Goal: Transaction & Acquisition: Obtain resource

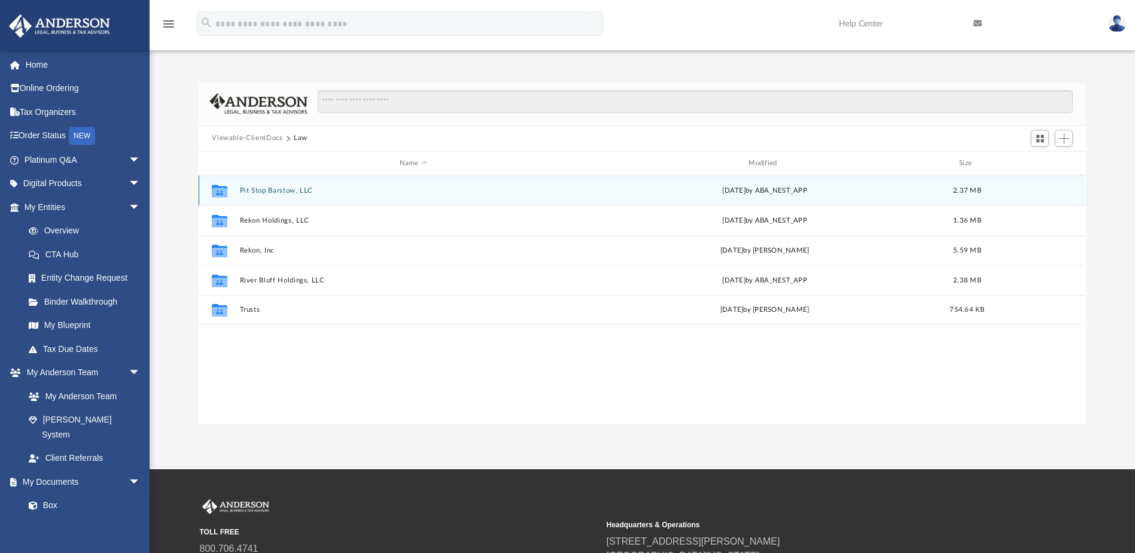
scroll to position [263, 878]
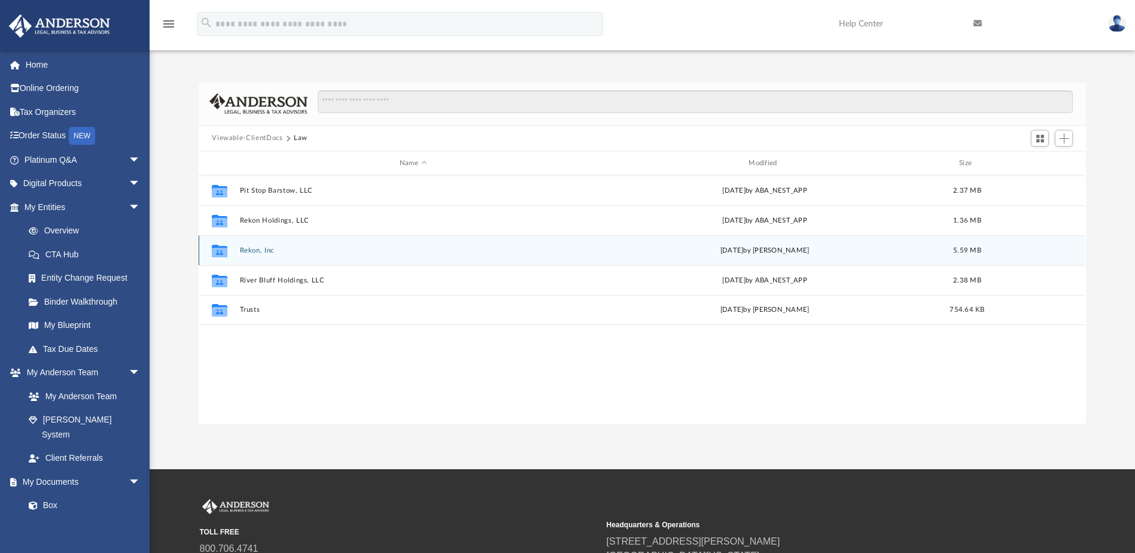
click at [263, 249] on button "Rekon, Inc" at bounding box center [413, 251] width 346 height 8
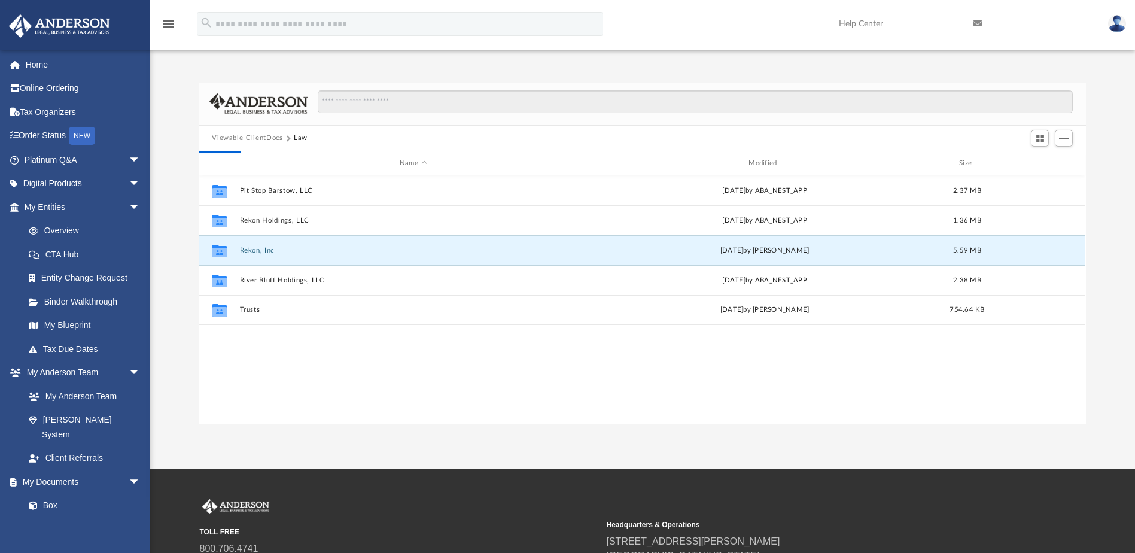
click at [263, 249] on button "Rekon, Inc" at bounding box center [413, 251] width 346 height 8
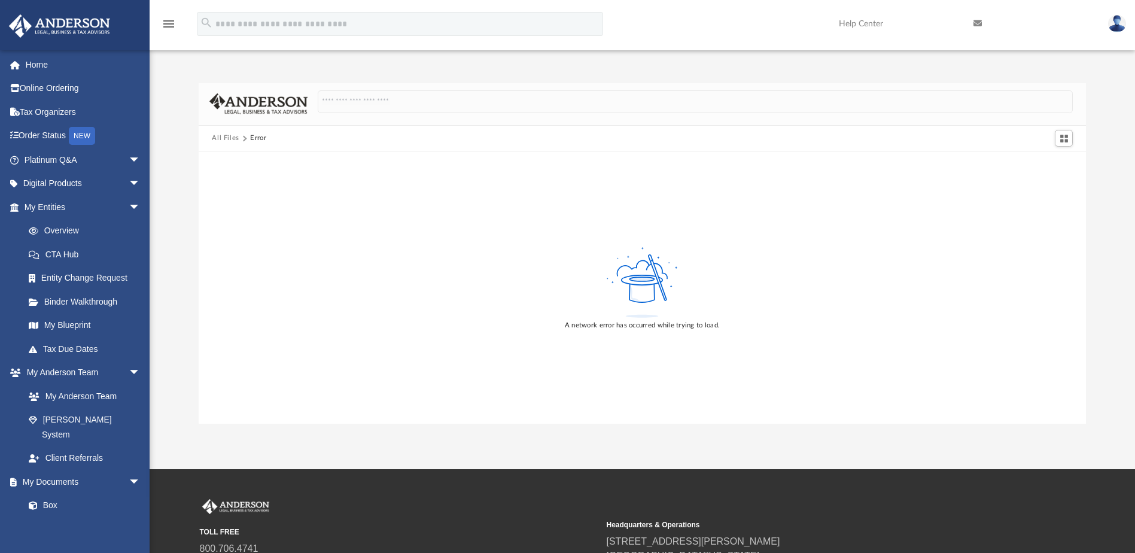
click at [226, 138] on button "All Files" at bounding box center [226, 138] width 28 height 11
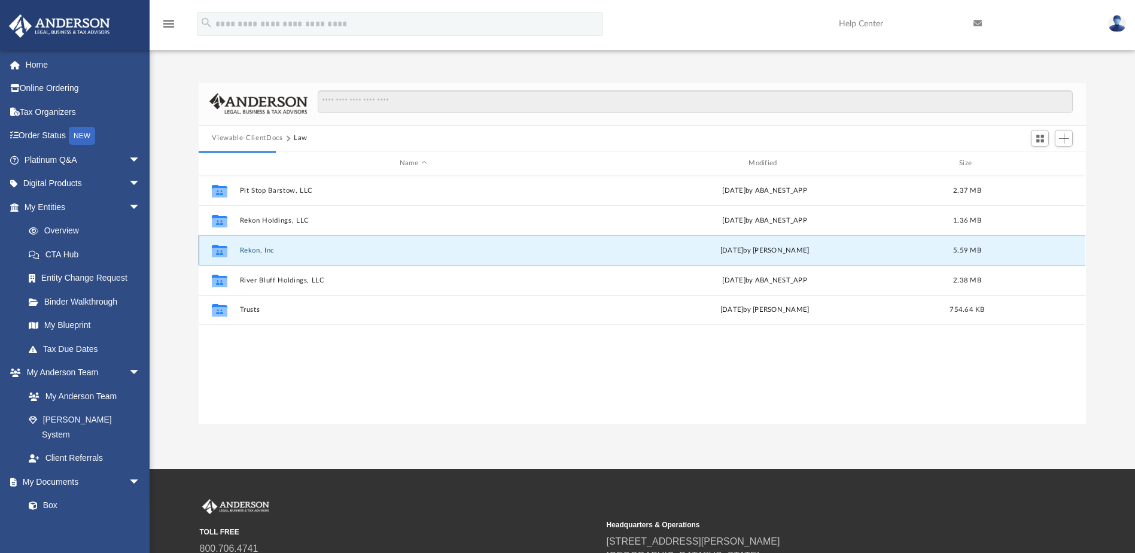
click at [258, 249] on button "Rekon, Inc" at bounding box center [413, 251] width 346 height 8
click at [270, 137] on button "Viewable-ClientDocs" at bounding box center [247, 138] width 71 height 11
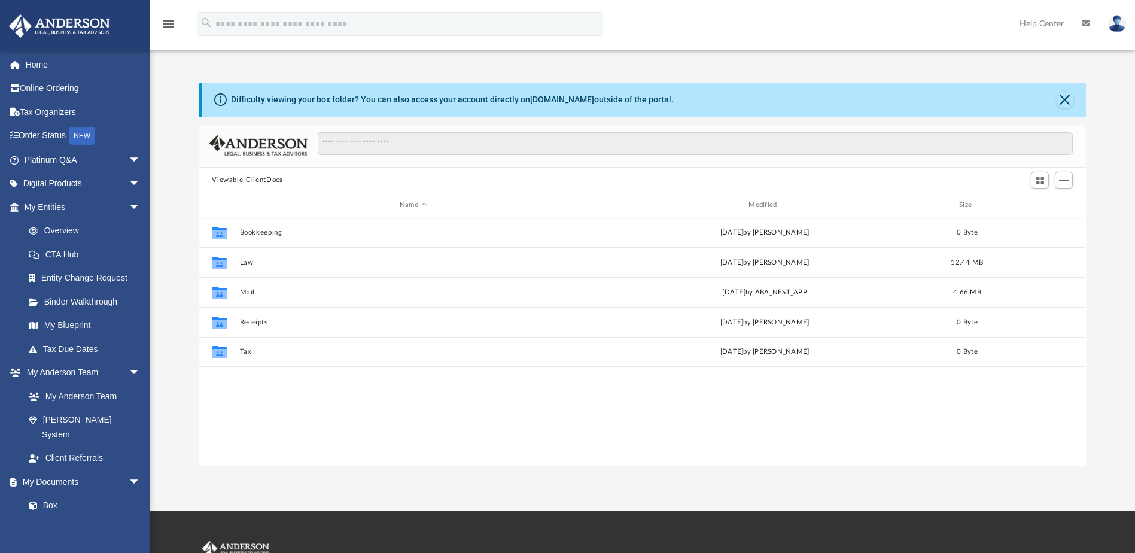
scroll to position [263, 878]
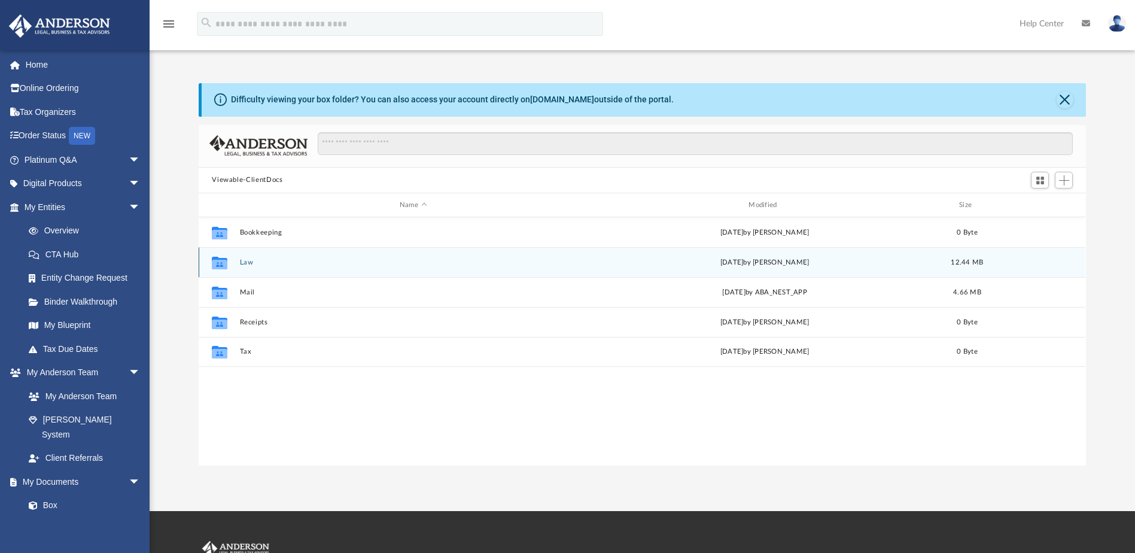
click at [247, 264] on button "Law" at bounding box center [413, 262] width 346 height 8
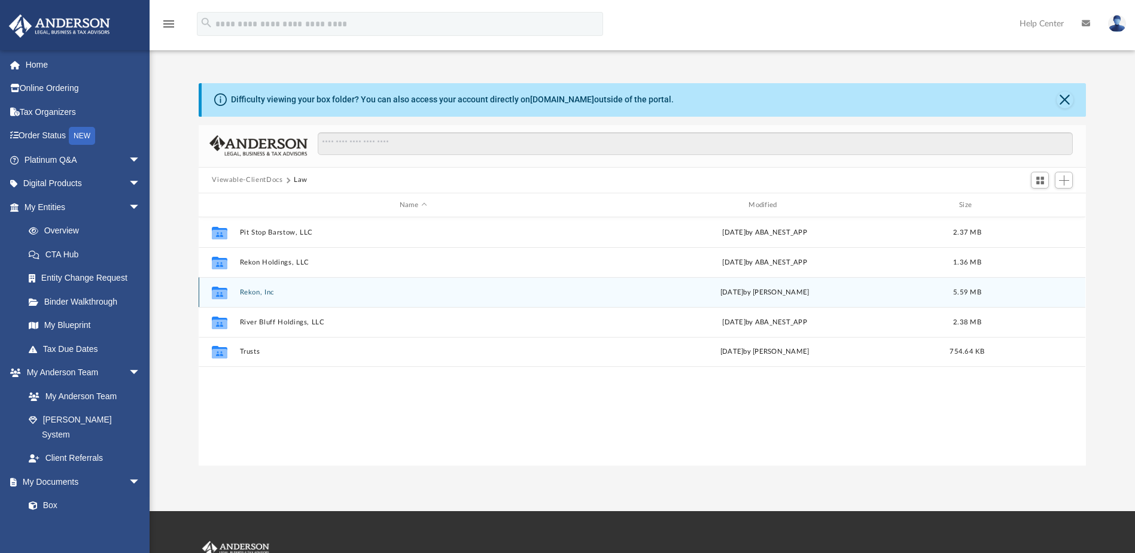
click at [255, 293] on button "Rekon, Inc" at bounding box center [413, 292] width 346 height 8
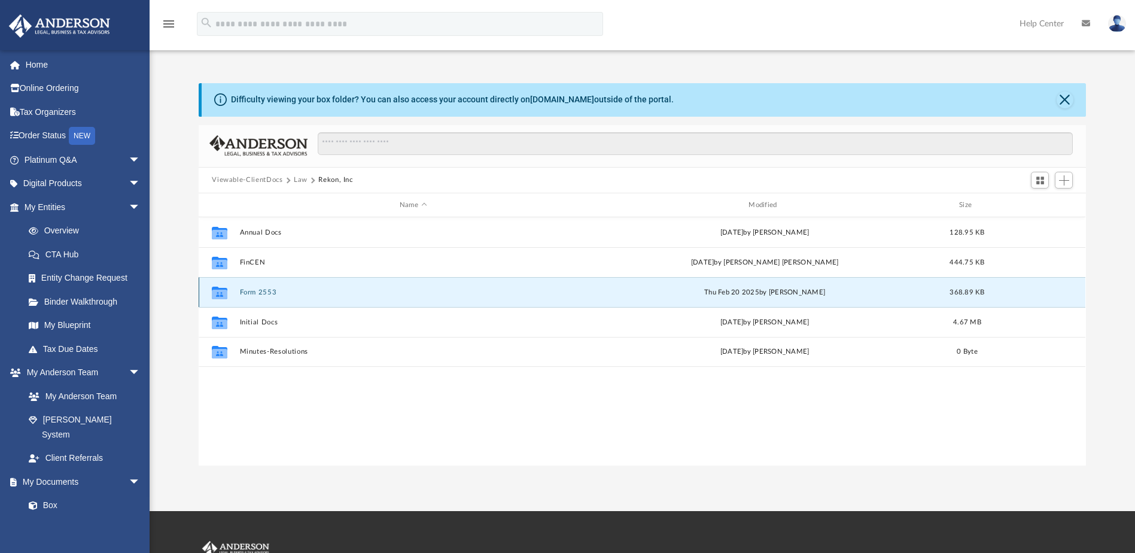
click at [273, 288] on button "Form 2553" at bounding box center [413, 292] width 346 height 8
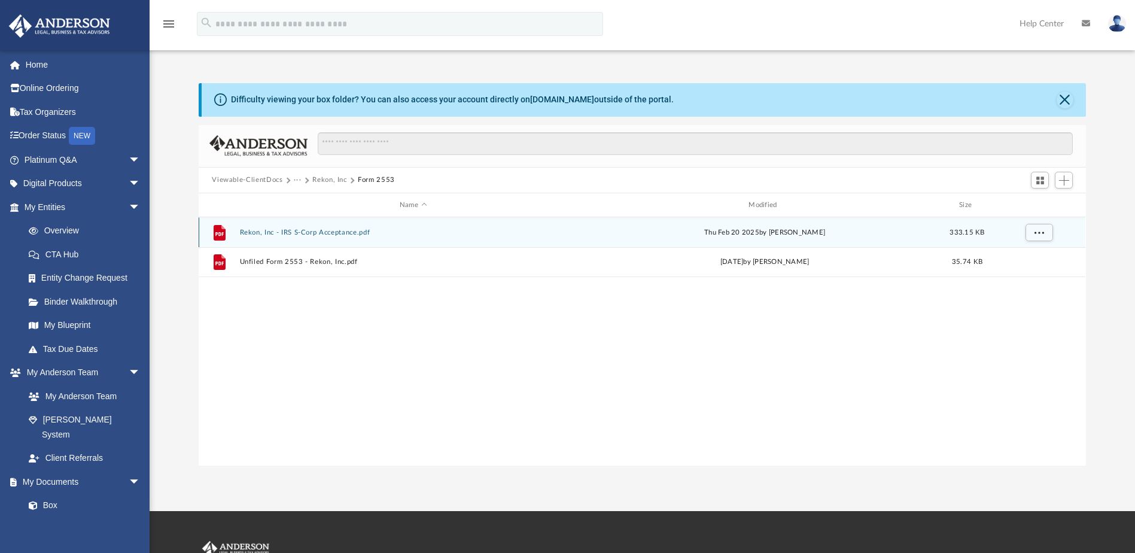
click at [330, 233] on button "Rekon, Inc - IRS S-Corp Acceptance.pdf" at bounding box center [413, 233] width 346 height 8
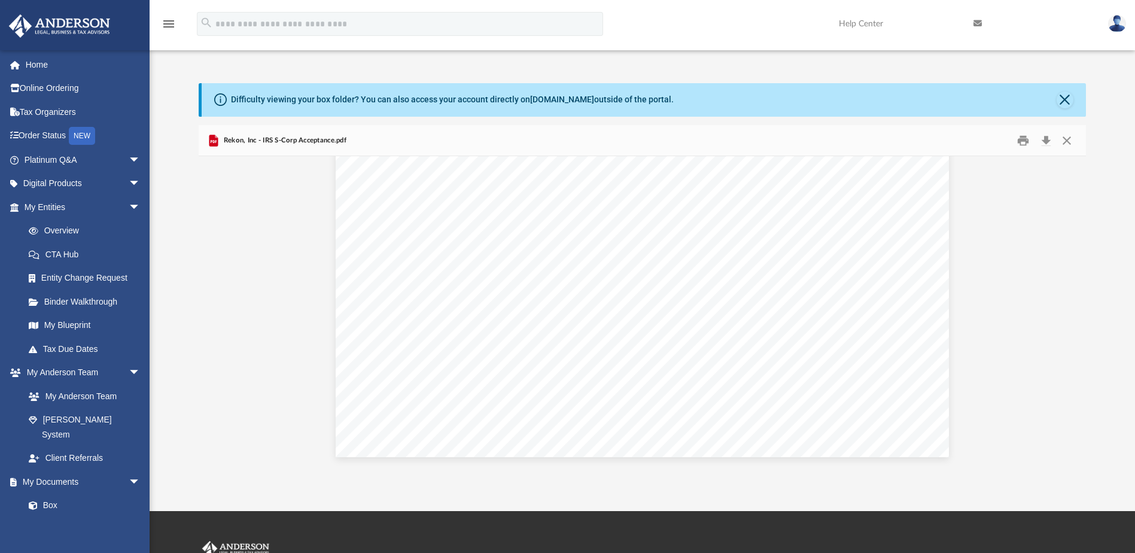
scroll to position [1307, 0]
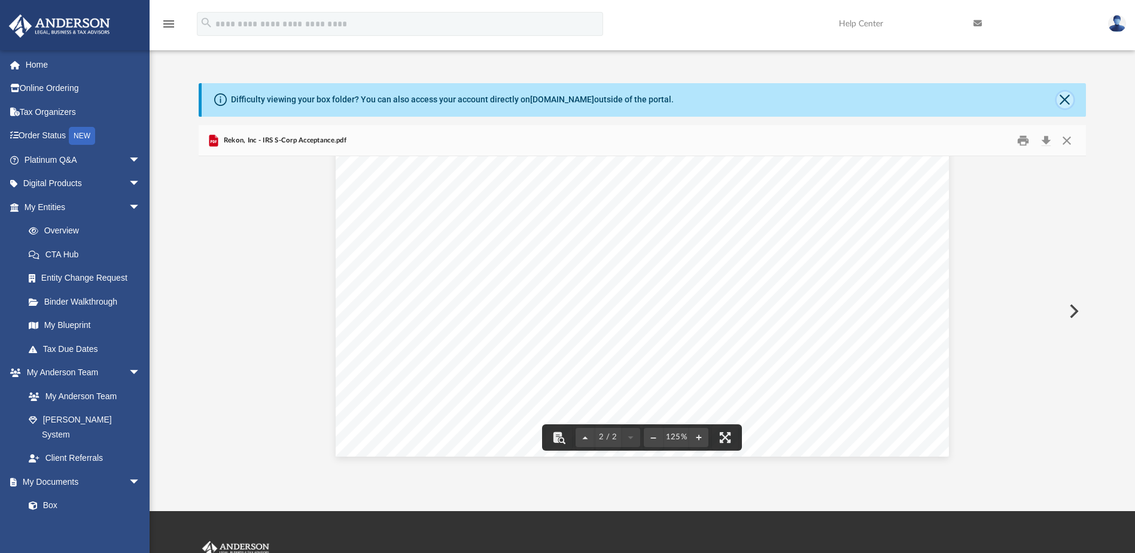
click at [1067, 105] on button "Close" at bounding box center [1065, 100] width 17 height 17
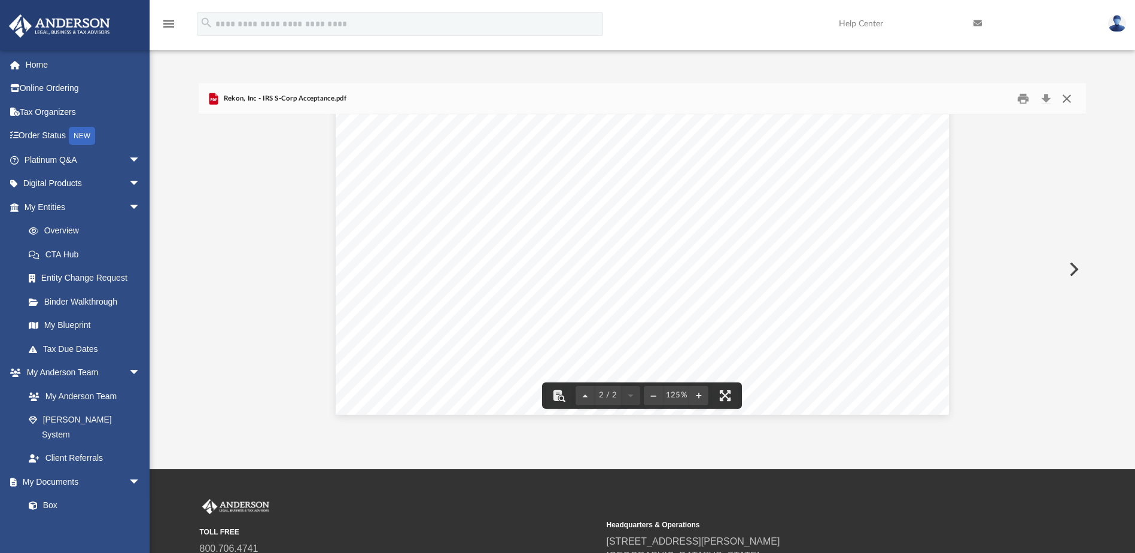
click at [1072, 102] on button "Close" at bounding box center [1067, 98] width 22 height 19
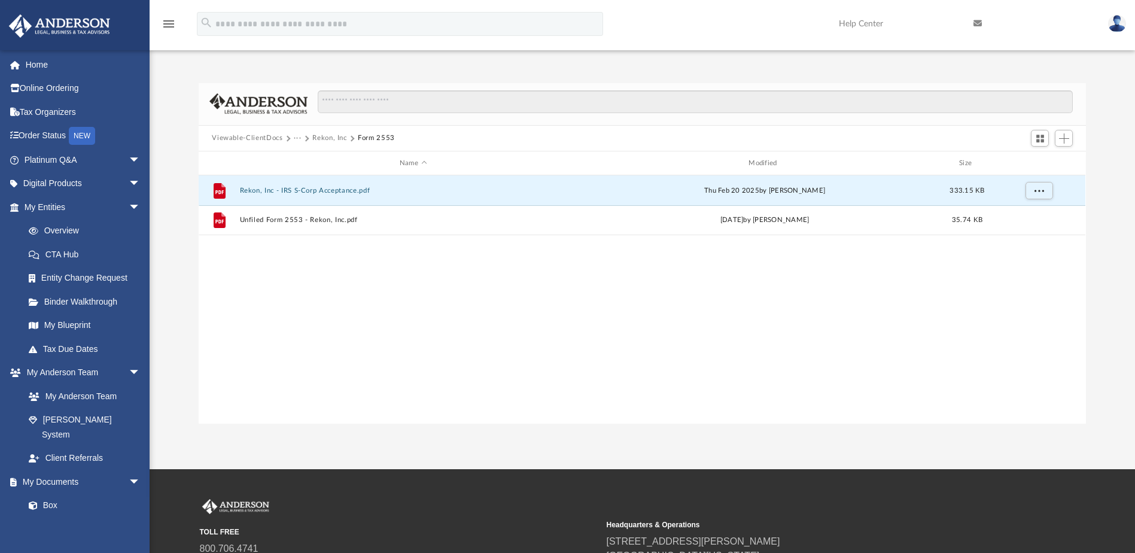
click at [334, 140] on button "Rekon, Inc" at bounding box center [329, 138] width 35 height 11
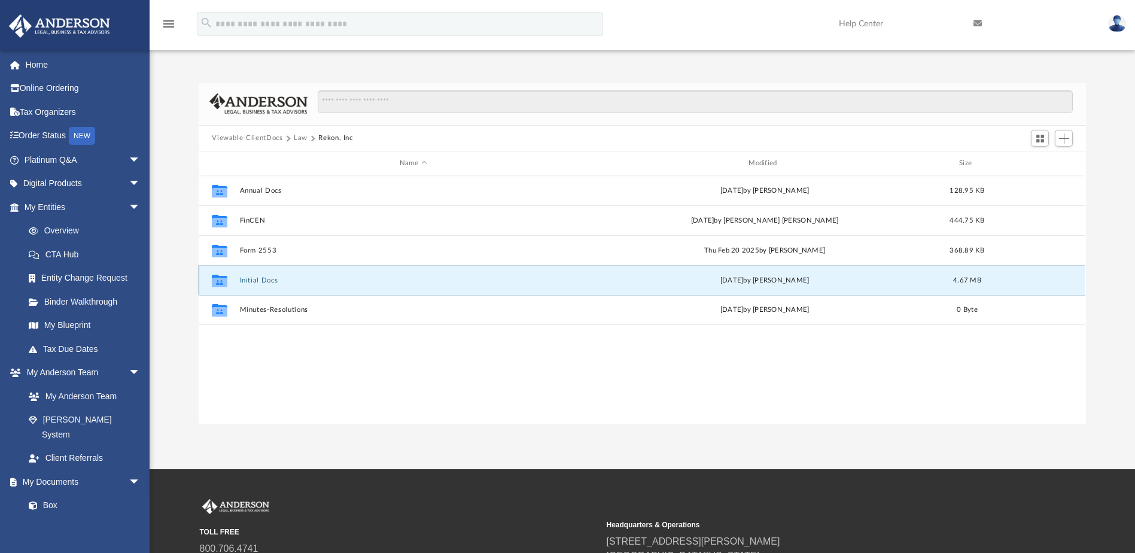
click at [269, 282] on button "Initial Docs" at bounding box center [413, 280] width 346 height 8
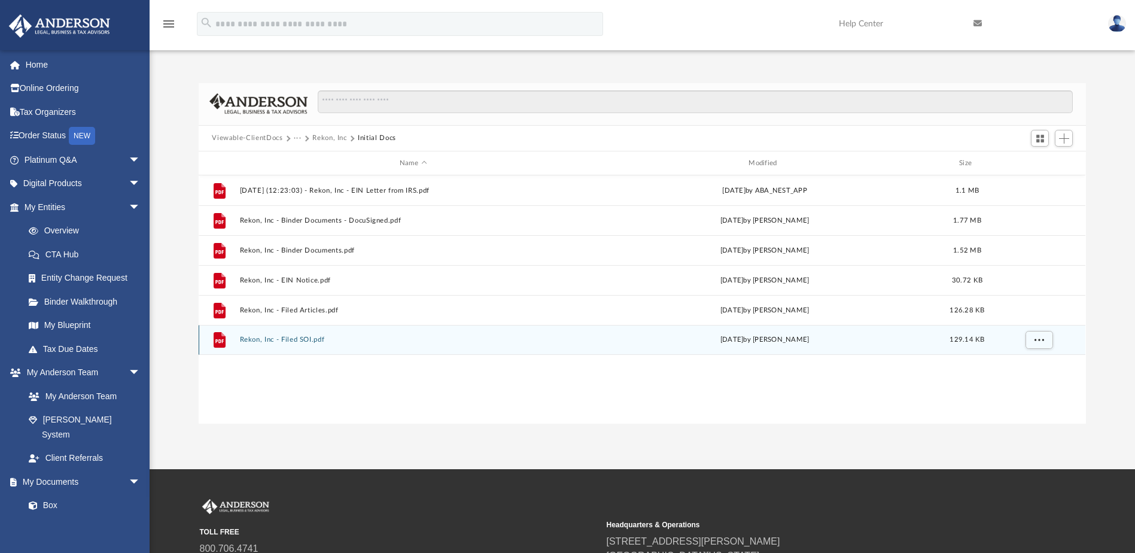
click at [311, 339] on button "Rekon, Inc - Filed SOI.pdf" at bounding box center [413, 340] width 346 height 8
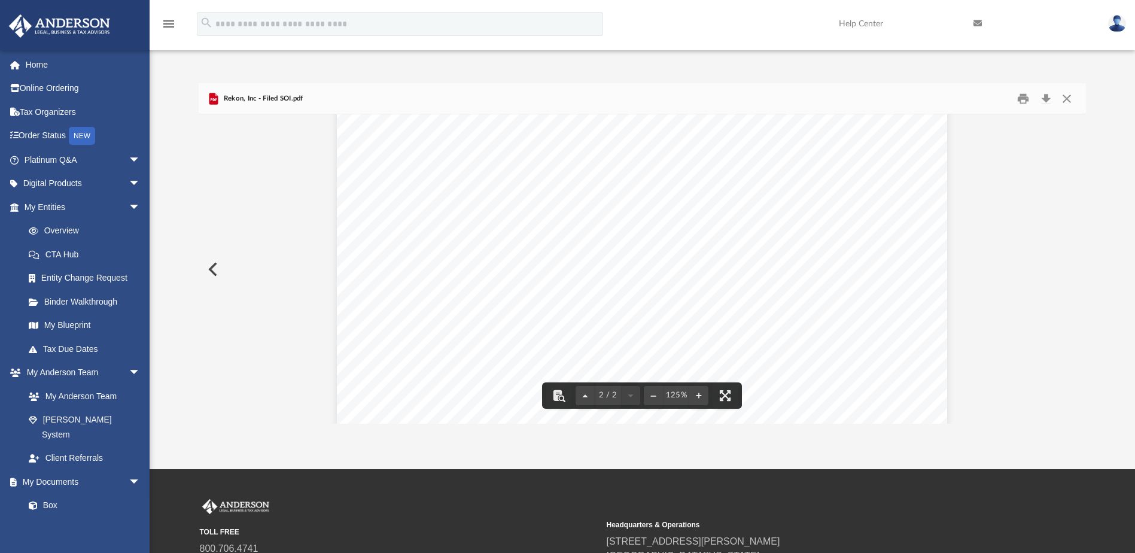
scroll to position [897, 0]
click at [1066, 98] on button "Close" at bounding box center [1067, 98] width 22 height 19
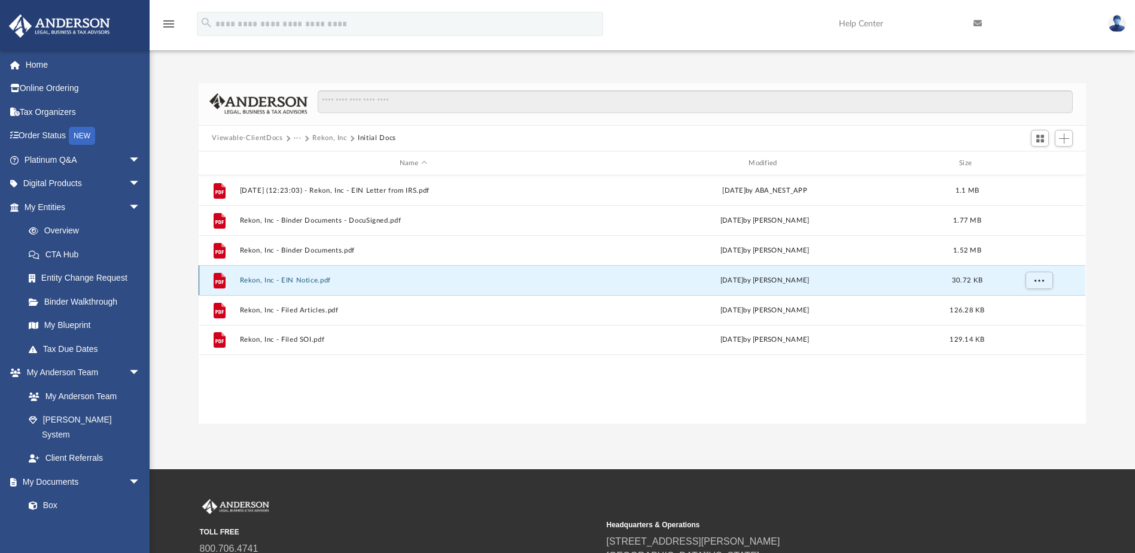
click at [314, 281] on button "Rekon, Inc - EIN Notice.pdf" at bounding box center [413, 280] width 346 height 8
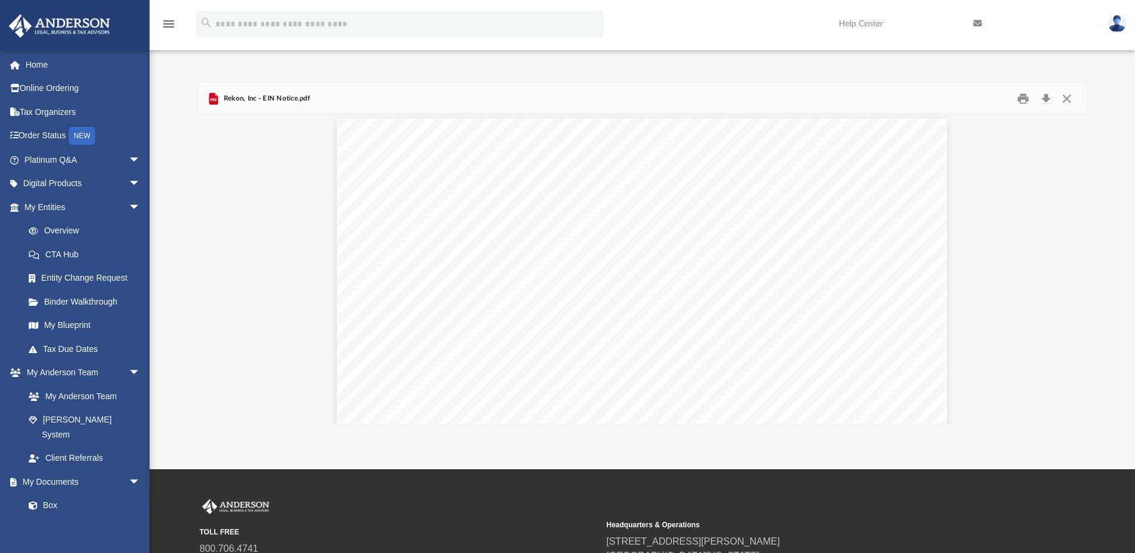
scroll to position [0, 0]
click at [1067, 101] on button "Close" at bounding box center [1067, 98] width 22 height 19
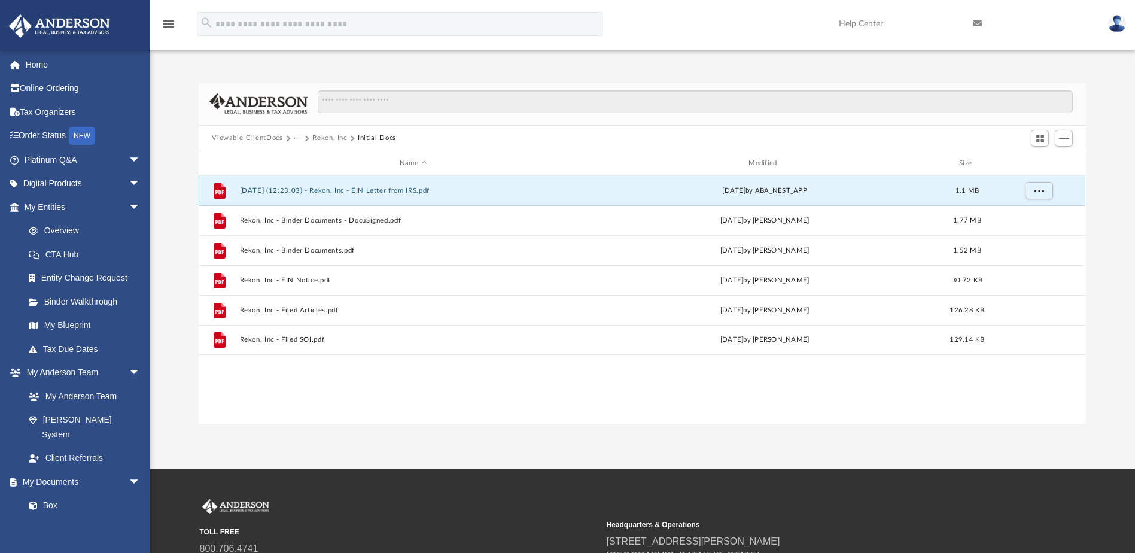
click at [382, 188] on button "2024.08.09 (12:23:03) - Rekon, Inc - EIN Letter from IRS.pdf" at bounding box center [413, 191] width 346 height 8
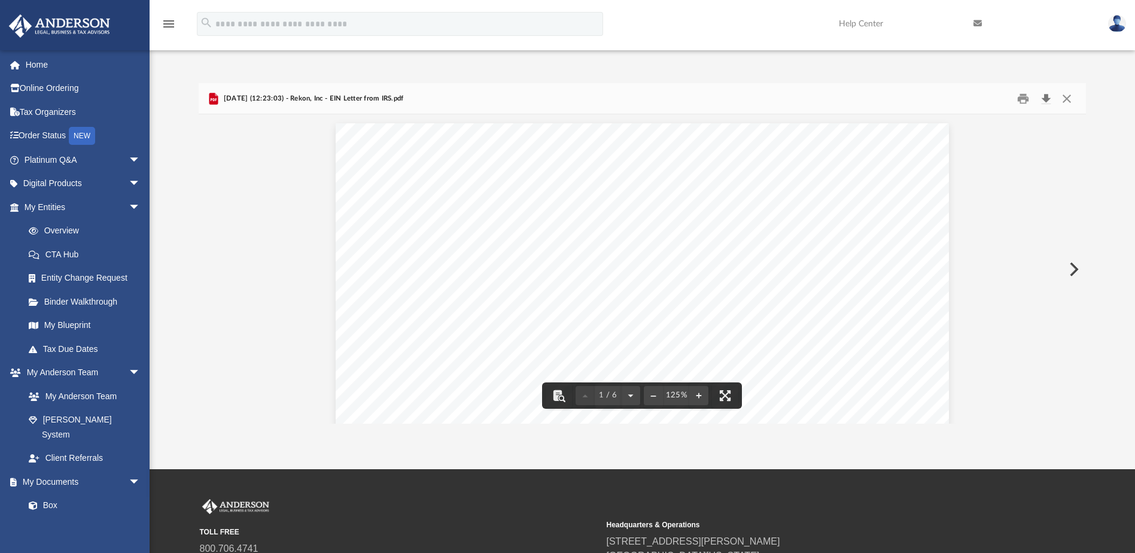
click at [1048, 100] on button "Download" at bounding box center [1046, 98] width 22 height 19
